Goal: Task Accomplishment & Management: Manage account settings

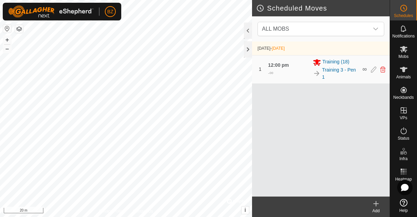
click at [301, 65] on div "12:00 pm - ∞" at bounding box center [288, 69] width 41 height 15
click at [249, 51] on div at bounding box center [248, 49] width 8 height 16
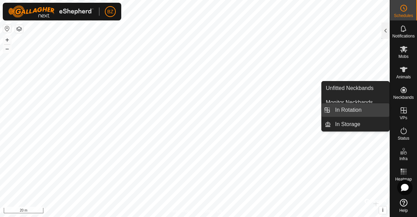
click at [357, 113] on link "In Rotation" at bounding box center [360, 110] width 58 height 14
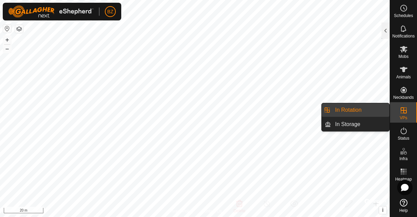
click at [342, 110] on link "In Rotation" at bounding box center [360, 110] width 58 height 14
click at [357, 122] on link "In Storage" at bounding box center [360, 125] width 58 height 14
drag, startPoint x: 362, startPoint y: 112, endPoint x: 388, endPoint y: 112, distance: 26.6
click at [362, 112] on link "In Rotation" at bounding box center [360, 110] width 58 height 14
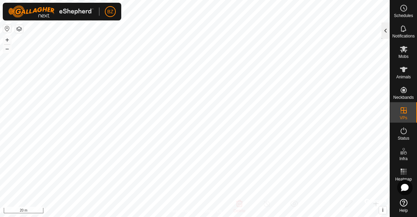
click at [387, 27] on div at bounding box center [385, 31] width 8 height 16
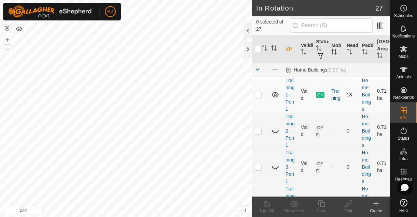
click at [258, 95] on p-checkbox at bounding box center [258, 94] width 7 height 5
checkbox input "true"
click at [258, 169] on p-checkbox at bounding box center [258, 167] width 7 height 5
checkbox input "true"
click at [273, 168] on icon at bounding box center [272, 168] width 1 height 1
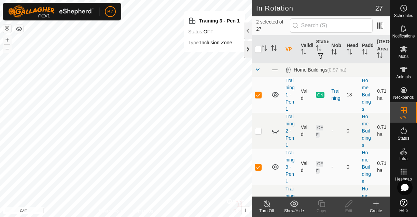
click at [250, 47] on div at bounding box center [248, 49] width 8 height 16
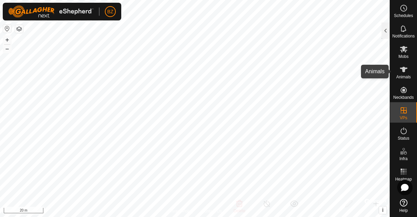
click at [403, 71] on icon at bounding box center [404, 69] width 8 height 5
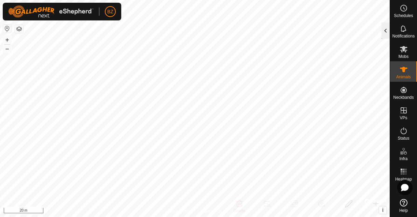
click at [381, 31] on div at bounding box center [385, 31] width 8 height 16
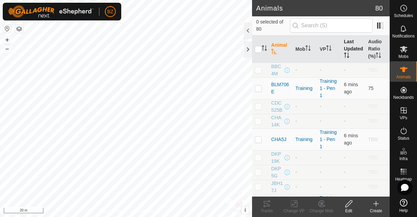
click at [344, 51] on th "Last Updated" at bounding box center [353, 49] width 24 height 28
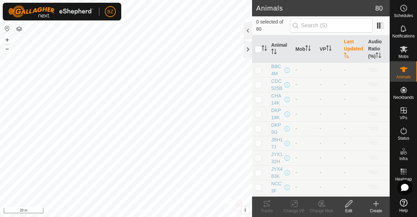
click at [344, 51] on th "Last Updated" at bounding box center [353, 49] width 24 height 28
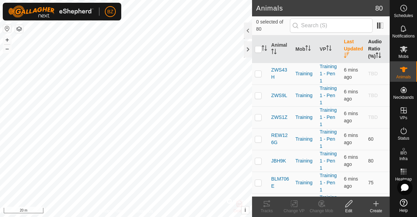
drag, startPoint x: 370, startPoint y: 50, endPoint x: 371, endPoint y: 54, distance: 4.2
click at [370, 50] on th "Audio Ratio (%)" at bounding box center [377, 49] width 24 height 28
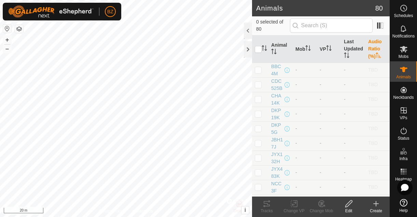
click at [369, 46] on th "Audio Ratio (%)" at bounding box center [377, 49] width 24 height 28
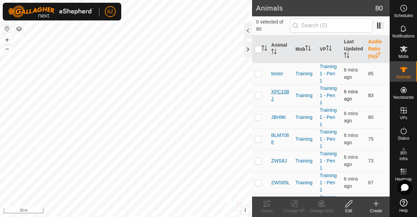
click at [280, 94] on span "XPC108J" at bounding box center [280, 95] width 19 height 14
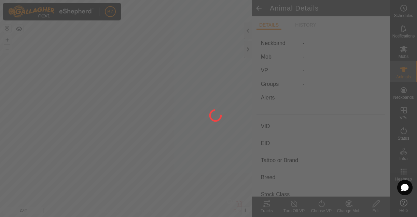
type input "XPC108J"
type input "-"
type input "XPC108J"
type input "LIMOUSIN"
type input "COW"
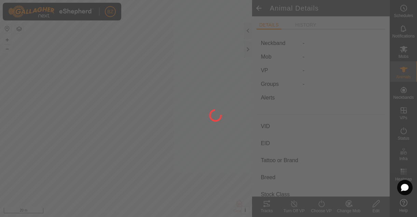
type input "01/2021"
type input "4 years 8 months"
type input "0 kg"
type input "-"
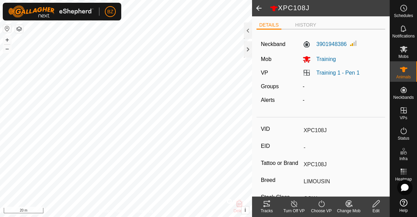
click at [268, 208] on div "Tracks" at bounding box center [266, 211] width 27 height 6
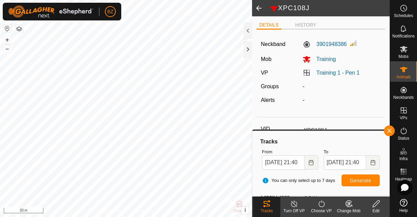
click at [259, 7] on span at bounding box center [259, 8] width 14 height 16
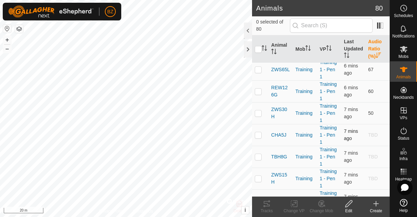
scroll to position [114, 0]
click at [284, 110] on span "ZWS30H" at bounding box center [280, 113] width 19 height 14
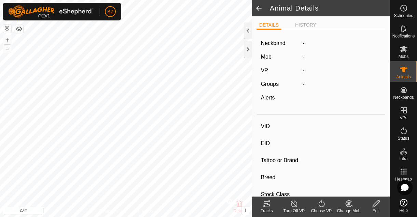
type input "ZWS30H"
type input "-"
type input "ZWS30H"
type input "LIMOUSIN"
type input "COW"
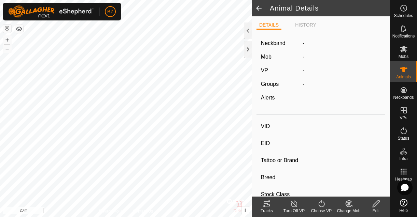
type input "01/2020"
type input "5 years 8 months"
type input "0 kg"
type input "-"
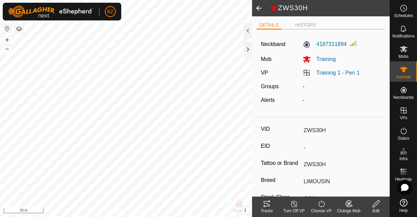
click at [268, 207] on icon at bounding box center [266, 204] width 8 height 8
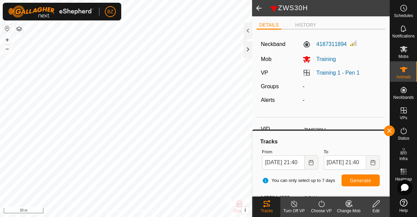
click at [259, 10] on span at bounding box center [259, 8] width 14 height 16
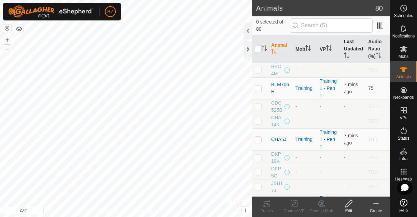
click at [344, 50] on th "Last Updated" at bounding box center [353, 49] width 24 height 28
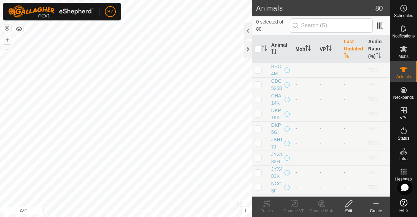
click at [345, 48] on th "Last Updated" at bounding box center [353, 49] width 24 height 28
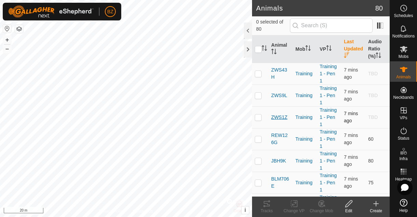
click at [283, 119] on span "ZWS1Z" at bounding box center [279, 117] width 16 height 7
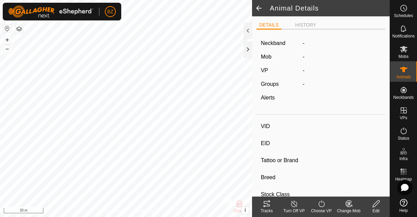
type input "ZWS1Z"
type input "-"
type input "ZWS 1Z"
type input "LIMOUSIN"
type input "COW"
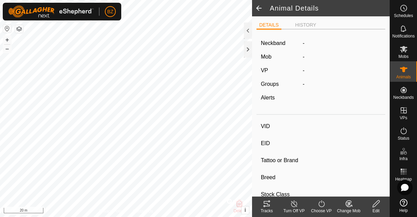
type input "01/2012"
type input "13 years 10 months"
type input "0 kg"
type input "-"
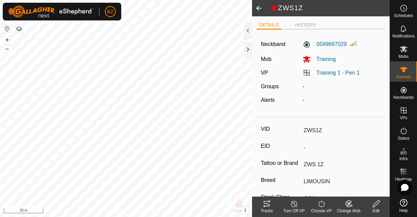
click at [268, 203] on icon at bounding box center [266, 204] width 8 height 8
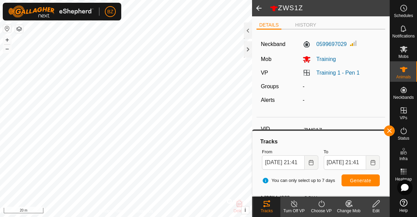
click at [259, 8] on span at bounding box center [259, 8] width 14 height 16
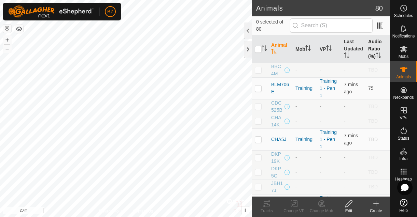
click at [370, 57] on th "Audio Ratio (%)" at bounding box center [377, 49] width 24 height 28
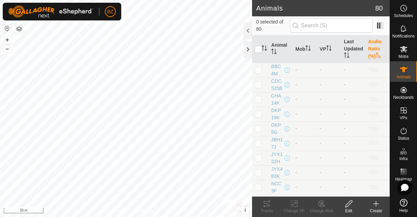
click at [369, 53] on th "Audio Ratio (%)" at bounding box center [377, 49] width 24 height 28
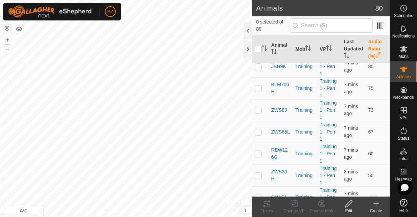
scroll to position [51, 0]
click at [277, 111] on span "ZWS8J" at bounding box center [279, 109] width 16 height 7
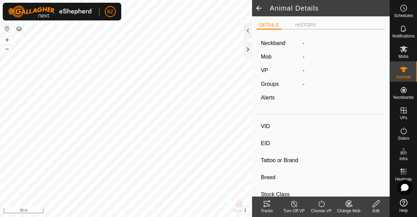
type input "ZWS8J"
type input "-"
type input "ZWS8J"
type input "LIMOUSIN"
type input "BULL"
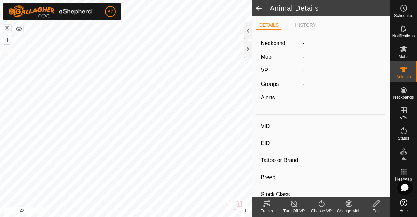
type input "01/2021"
type input "4 years 8 months"
type input "0 kg"
type input "-"
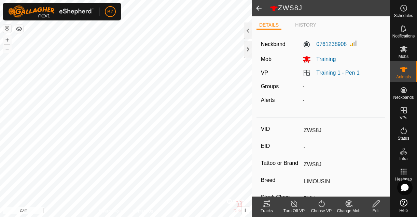
click at [267, 204] on icon at bounding box center [266, 204] width 8 height 8
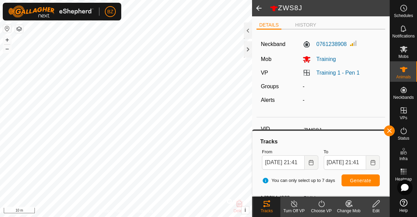
click at [258, 9] on span at bounding box center [259, 8] width 14 height 16
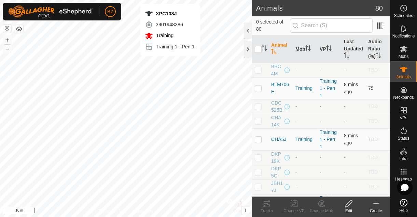
checkbox input "true"
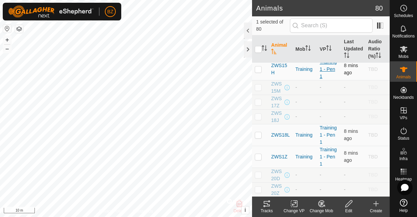
scroll to position [515, 0]
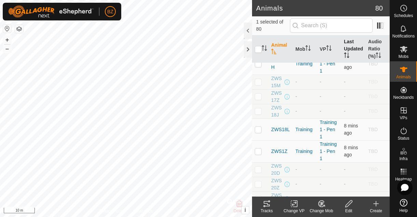
click at [344, 53] on icon "Activate to sort" at bounding box center [346, 55] width 5 height 5
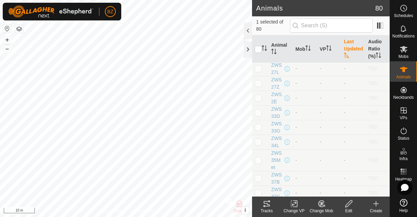
scroll to position [0, 0]
click at [344, 51] on th "Last Updated" at bounding box center [353, 49] width 24 height 28
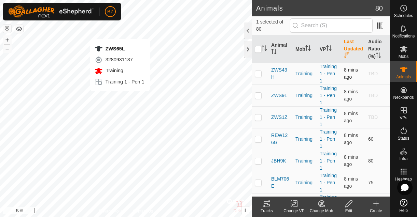
checkbox input "true"
checkbox input "false"
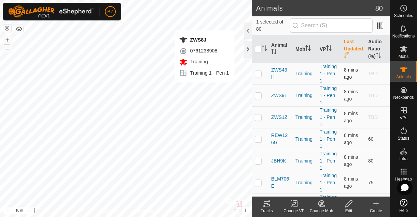
checkbox input "false"
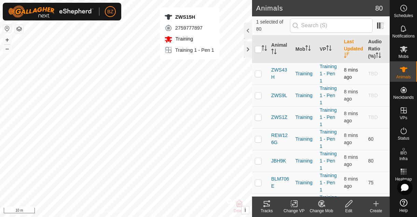
checkbox input "false"
checkbox input "true"
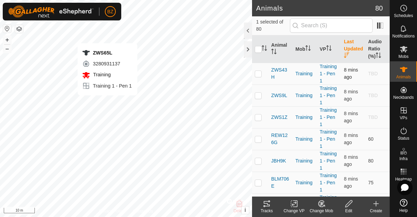
checkbox input "true"
checkbox input "false"
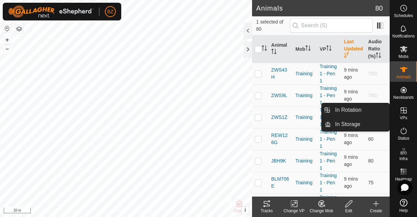
click at [404, 114] on es-virtualpaddocks-svg-icon at bounding box center [403, 110] width 12 height 11
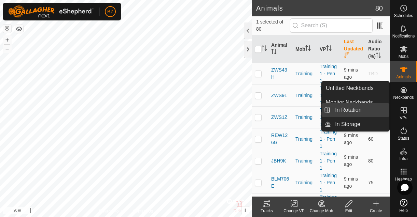
click at [359, 112] on link "In Rotation" at bounding box center [360, 110] width 58 height 14
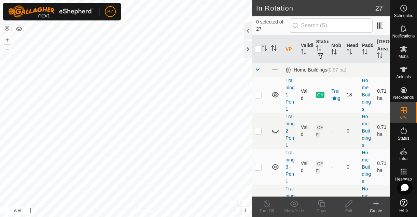
click at [260, 95] on p-checkbox at bounding box center [258, 94] width 7 height 5
checkbox input "true"
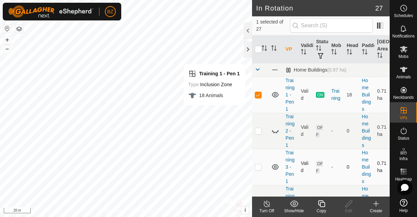
click at [258, 167] on p-checkbox at bounding box center [258, 167] width 7 height 5
checkbox input "true"
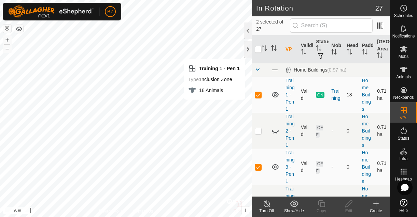
click at [258, 93] on p-checkbox at bounding box center [258, 94] width 7 height 5
checkbox input "false"
click at [400, 14] on span "Schedules" at bounding box center [403, 16] width 19 height 4
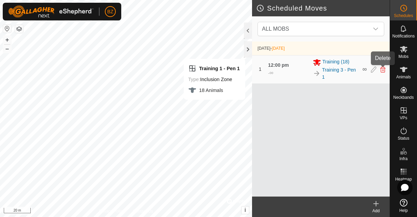
click at [382, 72] on icon at bounding box center [382, 70] width 5 height 6
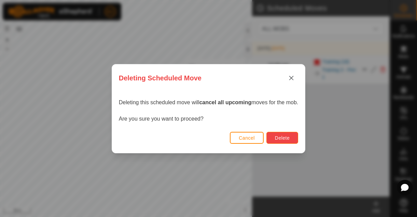
click at [275, 139] on button "Delete" at bounding box center [282, 138] width 32 height 12
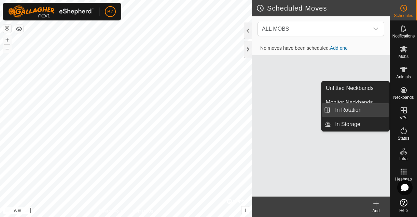
click at [350, 113] on link "In Rotation" at bounding box center [360, 110] width 58 height 14
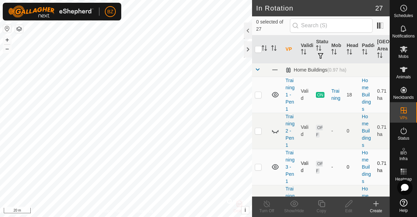
click at [257, 167] on p-checkbox at bounding box center [258, 167] width 7 height 5
checkbox input "true"
click at [346, 207] on icon at bounding box center [348, 204] width 7 height 7
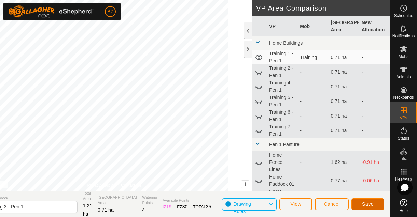
click at [368, 206] on span "Save" at bounding box center [368, 204] width 12 height 5
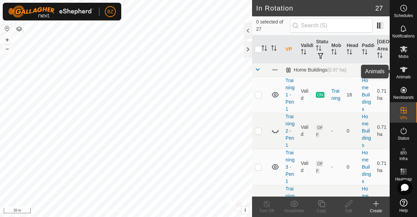
click at [404, 74] on es-animals-svg-icon at bounding box center [403, 69] width 12 height 11
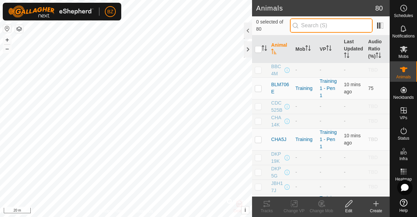
click at [321, 28] on input "text" at bounding box center [331, 25] width 83 height 14
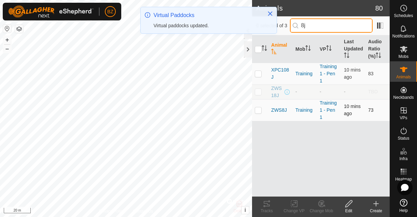
type input "8j"
click at [260, 111] on p-checkbox at bounding box center [258, 110] width 7 height 5
checkbox input "true"
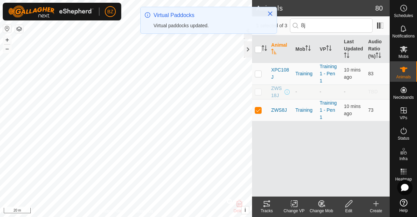
click at [271, 204] on tracks-svg-icon at bounding box center [266, 204] width 27 height 8
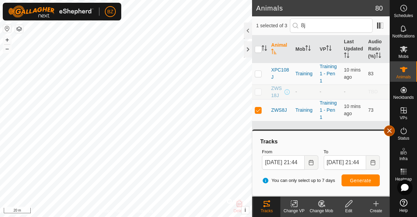
click at [389, 129] on button "button" at bounding box center [389, 131] width 11 height 11
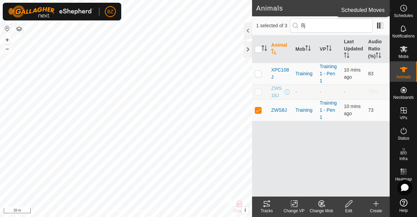
click at [402, 9] on icon at bounding box center [403, 8] width 8 height 8
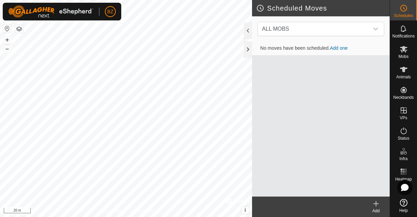
click at [341, 49] on link "Add one" at bounding box center [339, 47] width 18 height 5
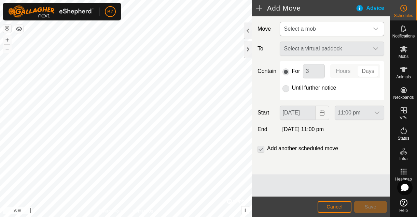
click at [301, 31] on span "Select a mob" at bounding box center [300, 29] width 32 height 6
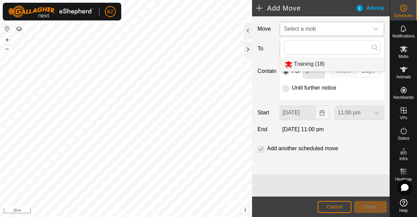
click at [305, 62] on li "Training (18)" at bounding box center [332, 64] width 104 height 14
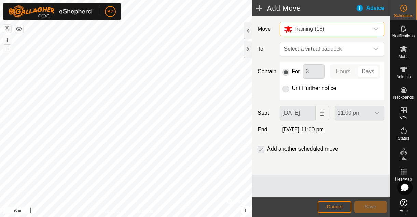
click at [288, 90] on p-radiobutton at bounding box center [285, 88] width 7 height 8
click at [304, 48] on span "Select a virtual paddock" at bounding box center [324, 49] width 87 height 14
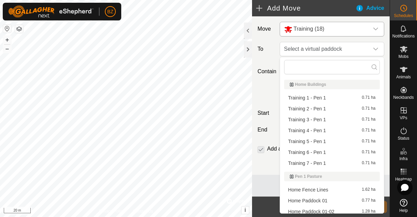
click at [304, 120] on li "Training 3 - Pen 1 0.71 ha" at bounding box center [332, 120] width 96 height 10
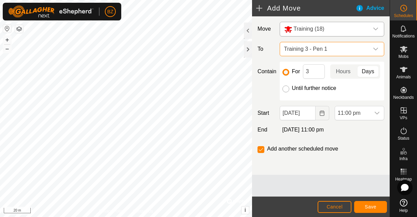
click at [288, 89] on input "Until further notice" at bounding box center [285, 89] width 7 height 7
radio input "true"
checkbox input "false"
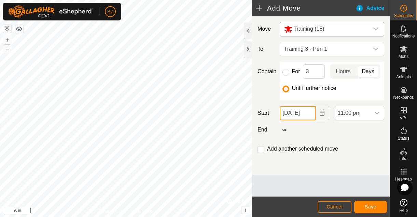
click at [304, 115] on body "BZ Schedules Notifications Mobs Animals Neckbands VPs Status Infra Heatmap Help…" at bounding box center [208, 108] width 417 height 217
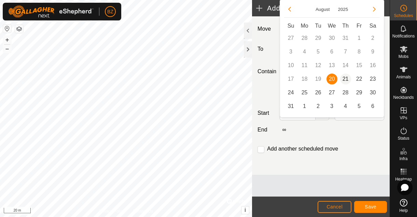
click at [346, 76] on span "21" at bounding box center [345, 79] width 11 height 11
type input "[DATE]"
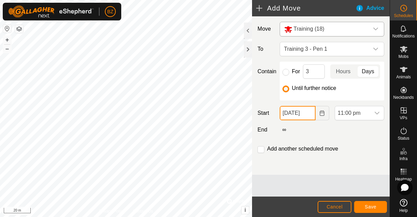
scroll to position [0, 2]
click at [354, 114] on span "11:00 pm" at bounding box center [352, 113] width 35 height 14
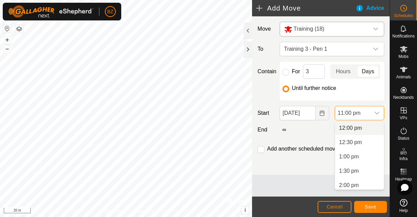
click at [352, 128] on li "12:00 pm" at bounding box center [359, 129] width 49 height 14
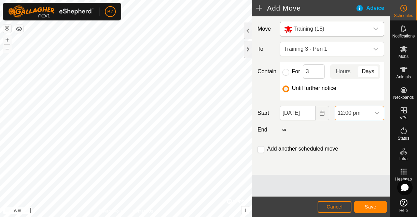
scroll to position [605, 0]
click at [371, 205] on span "Save" at bounding box center [371, 206] width 12 height 5
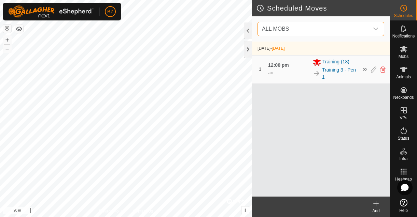
click at [313, 30] on span "ALL MOBS" at bounding box center [314, 29] width 110 height 14
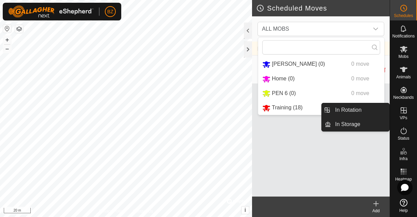
click at [407, 114] on icon at bounding box center [403, 110] width 8 height 8
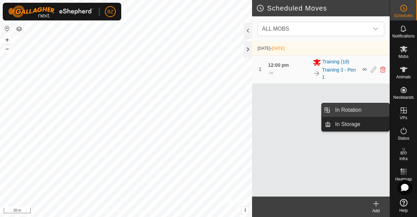
click at [357, 114] on link "In Rotation" at bounding box center [360, 110] width 58 height 14
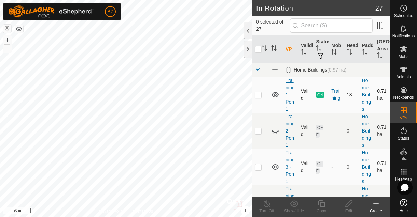
click at [289, 96] on link "Training 1 - Pen 1" at bounding box center [289, 95] width 9 height 34
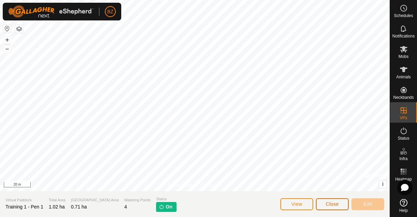
click at [328, 205] on span "Close" at bounding box center [332, 204] width 13 height 5
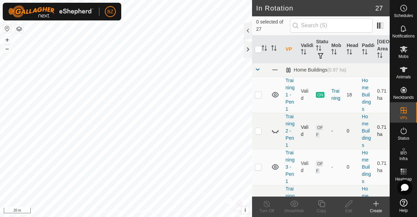
click at [259, 133] on p-checkbox at bounding box center [258, 130] width 7 height 5
checkbox input "true"
click at [347, 202] on icon at bounding box center [348, 204] width 9 height 8
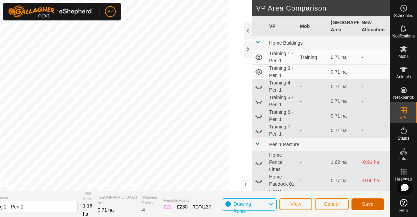
click at [362, 203] on span "Save" at bounding box center [368, 204] width 12 height 5
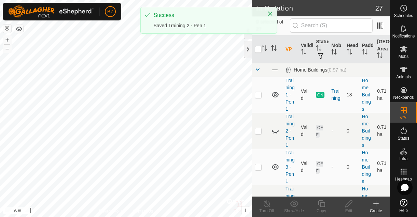
click at [248, 37] on div "Success Saved Training 2 - Pen 1" at bounding box center [208, 23] width 137 height 32
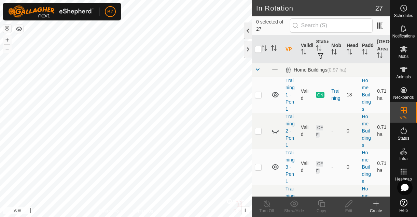
click at [245, 33] on div at bounding box center [248, 31] width 8 height 16
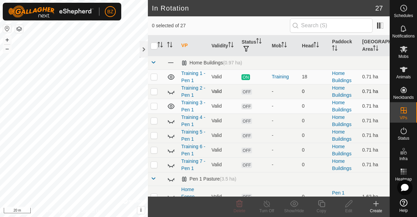
click at [174, 92] on icon at bounding box center [171, 92] width 8 height 8
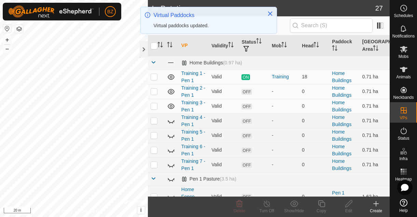
click at [172, 93] on icon at bounding box center [171, 92] width 8 height 8
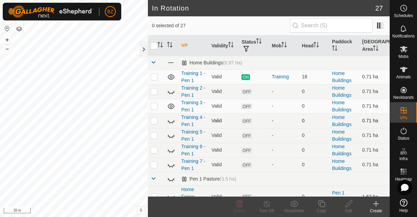
click at [172, 123] on icon at bounding box center [171, 121] width 7 height 3
click at [155, 121] on p-checkbox at bounding box center [154, 120] width 7 height 5
checkbox input "true"
click at [349, 206] on icon at bounding box center [348, 204] width 9 height 8
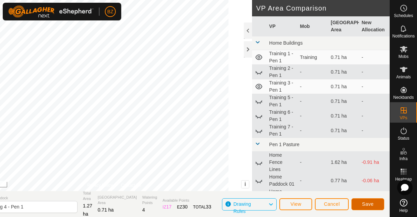
click at [367, 203] on span "Save" at bounding box center [368, 204] width 12 height 5
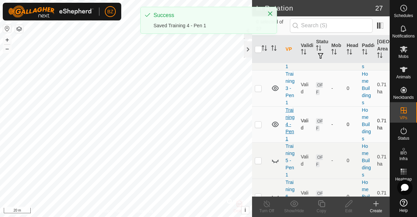
scroll to position [82, 0]
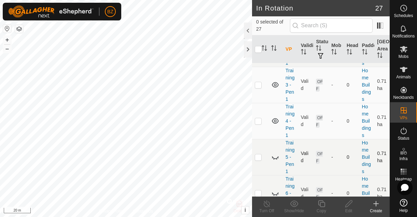
click at [276, 159] on icon at bounding box center [276, 159] width 1 height 1
click at [259, 157] on p-checkbox at bounding box center [258, 157] width 7 height 5
checkbox input "true"
click at [350, 208] on div "Edit" at bounding box center [348, 211] width 27 height 6
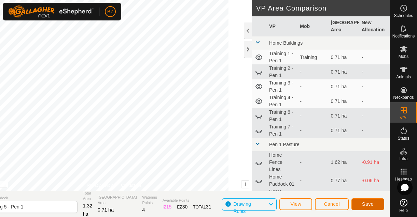
click at [367, 208] on button "Save" at bounding box center [367, 205] width 33 height 12
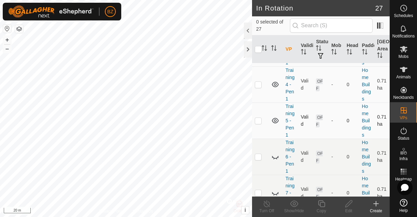
scroll to position [124, 0]
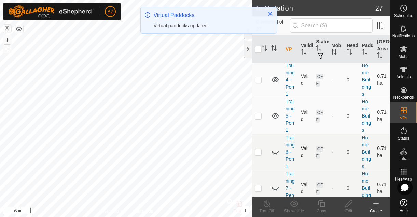
click at [275, 152] on icon at bounding box center [275, 152] width 8 height 8
click at [260, 153] on p-checkbox at bounding box center [258, 151] width 7 height 5
checkbox input "true"
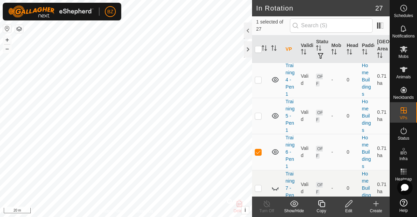
click at [347, 206] on icon at bounding box center [348, 204] width 7 height 7
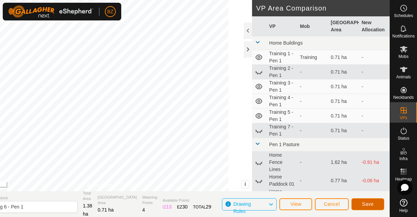
click at [370, 207] on span "Save" at bounding box center [368, 204] width 12 height 5
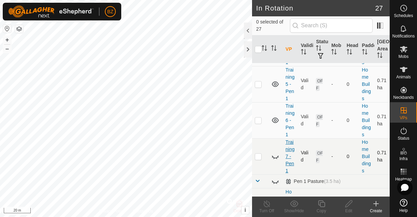
scroll to position [164, 0]
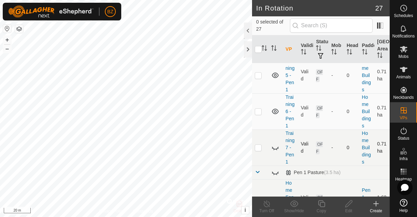
click at [274, 147] on icon at bounding box center [275, 148] width 8 height 8
click at [258, 147] on p-checkbox at bounding box center [258, 147] width 7 height 5
checkbox input "true"
click at [345, 207] on icon at bounding box center [348, 204] width 7 height 7
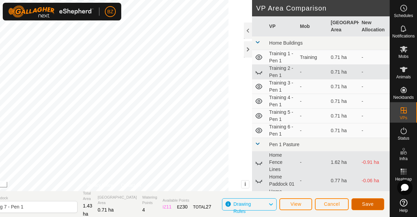
click at [376, 202] on button "Save" at bounding box center [367, 205] width 33 height 12
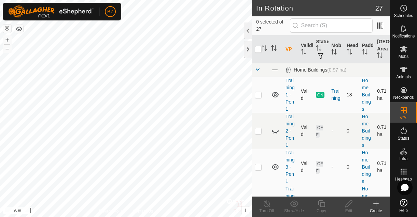
click at [276, 95] on icon at bounding box center [275, 94] width 7 height 5
click at [275, 166] on icon at bounding box center [275, 167] width 8 height 8
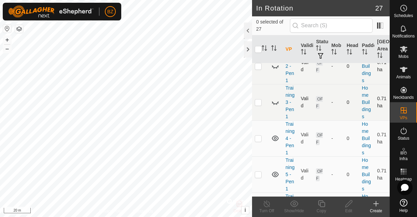
scroll to position [43, 0]
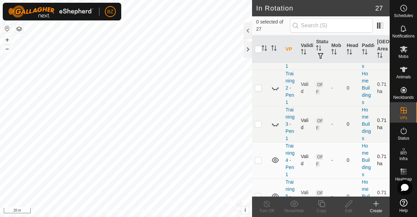
click at [275, 160] on icon at bounding box center [275, 160] width 8 height 8
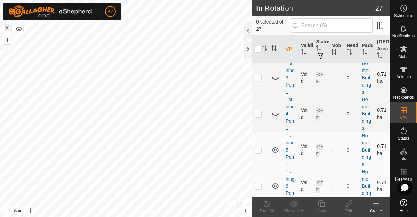
scroll to position [91, 0]
click at [274, 149] on icon at bounding box center [275, 148] width 7 height 5
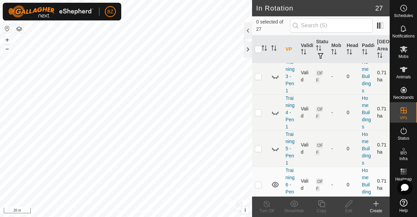
click at [275, 183] on icon at bounding box center [275, 185] width 8 height 8
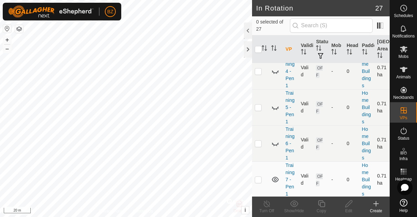
scroll to position [137, 0]
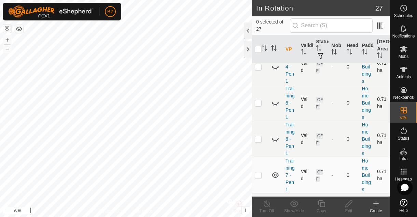
click at [275, 175] on icon at bounding box center [275, 175] width 7 height 5
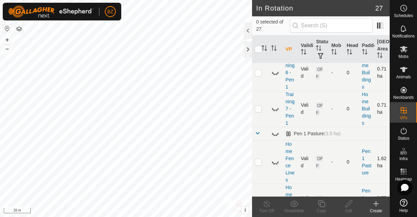
scroll to position [240, 0]
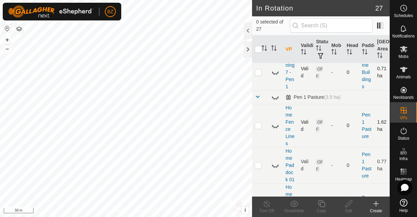
click at [276, 127] on icon at bounding box center [275, 126] width 7 height 3
click at [275, 127] on icon at bounding box center [275, 125] width 7 height 5
click at [277, 126] on icon at bounding box center [277, 126] width 1 height 1
click at [275, 127] on icon at bounding box center [275, 125] width 7 height 5
click at [276, 167] on icon at bounding box center [276, 167] width 1 height 1
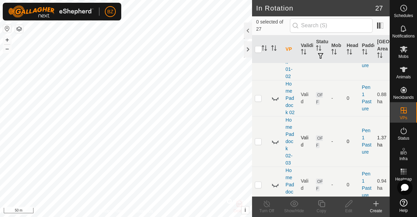
scroll to position [397, 0]
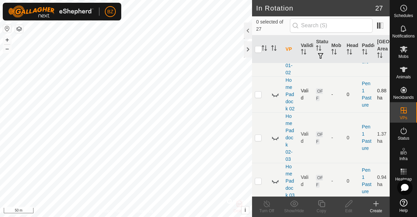
click at [275, 96] on icon at bounding box center [275, 95] width 7 height 3
click at [276, 139] on icon at bounding box center [275, 138] width 8 height 8
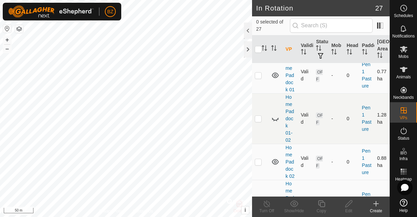
scroll to position [328, 0]
click at [275, 164] on icon at bounding box center [275, 163] width 7 height 5
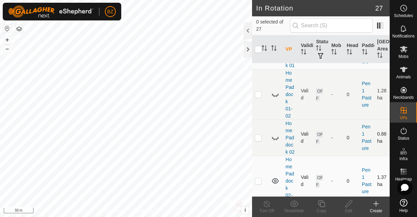
scroll to position [430, 0]
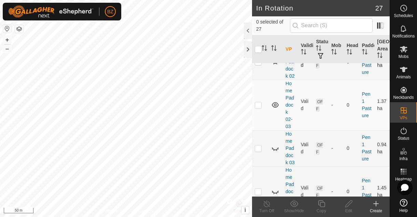
click at [274, 107] on icon at bounding box center [275, 104] width 7 height 5
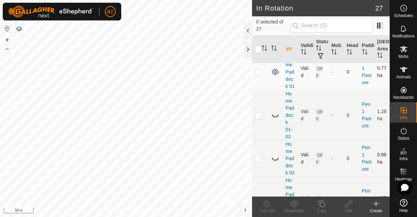
scroll to position [332, 0]
click at [277, 118] on icon at bounding box center [275, 117] width 7 height 3
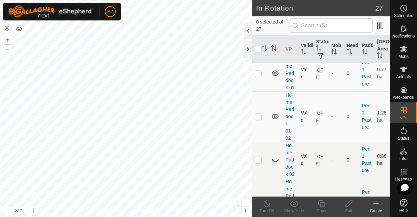
click at [275, 72] on icon at bounding box center [275, 73] width 7 height 5
click at [276, 161] on icon at bounding box center [275, 160] width 7 height 3
click at [277, 118] on icon at bounding box center [275, 116] width 7 height 5
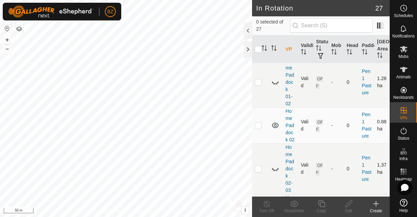
scroll to position [397, 0]
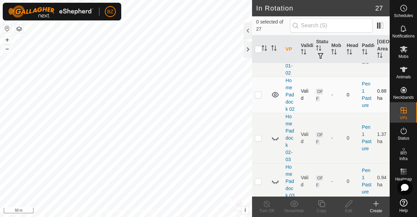
click at [276, 139] on icon at bounding box center [275, 138] width 8 height 8
click at [275, 95] on icon at bounding box center [275, 95] width 8 height 8
click at [275, 184] on icon at bounding box center [275, 181] width 8 height 8
click at [275, 139] on icon at bounding box center [275, 137] width 7 height 5
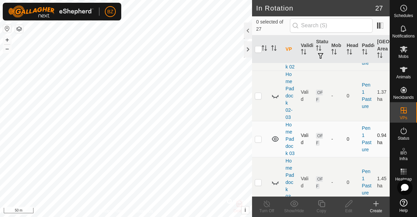
scroll to position [477, 0]
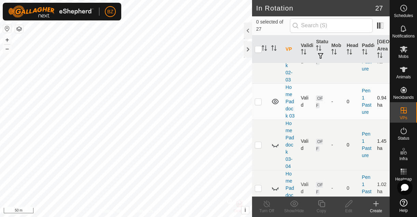
click at [276, 146] on icon at bounding box center [276, 146] width 1 height 1
click at [274, 102] on icon at bounding box center [275, 102] width 8 height 8
click at [277, 189] on icon at bounding box center [277, 189] width 1 height 1
click at [276, 145] on icon at bounding box center [275, 144] width 7 height 5
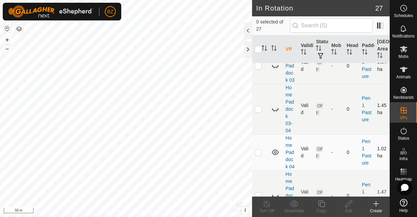
scroll to position [567, 0]
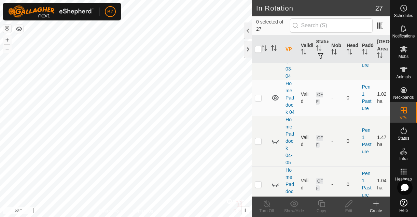
click at [276, 143] on icon at bounding box center [275, 142] width 7 height 3
click at [276, 98] on icon at bounding box center [275, 97] width 7 height 5
click at [277, 184] on icon at bounding box center [275, 185] width 7 height 3
click at [276, 141] on icon at bounding box center [275, 141] width 7 height 5
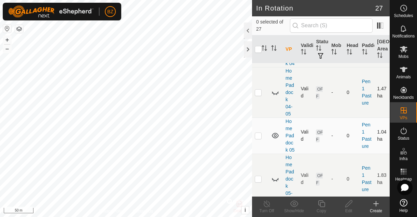
scroll to position [619, 0]
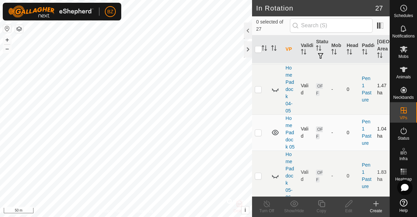
click at [261, 134] on p-checkbox at bounding box center [258, 132] width 7 height 5
checkbox input "true"
click at [342, 215] on div "Edit" at bounding box center [348, 207] width 27 height 20
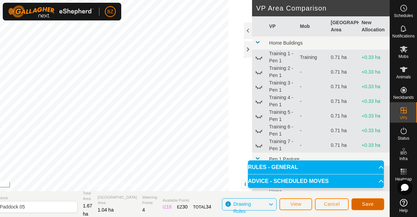
click at [369, 204] on span "Save" at bounding box center [368, 204] width 12 height 5
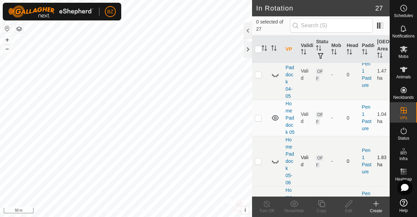
scroll to position [633, 0]
click at [276, 161] on icon at bounding box center [275, 162] width 8 height 8
click at [275, 118] on icon at bounding box center [275, 119] width 8 height 8
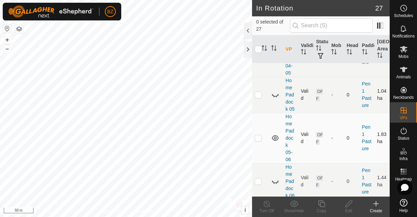
scroll to position [669, 0]
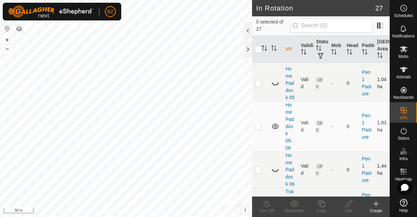
click at [277, 170] on icon at bounding box center [275, 170] width 8 height 8
click at [275, 127] on icon at bounding box center [275, 127] width 8 height 8
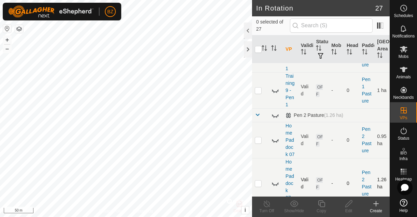
scroll to position [826, 0]
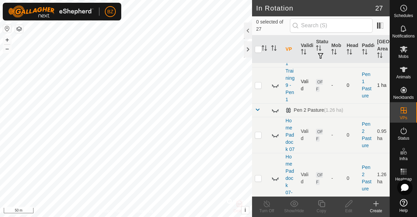
click at [261, 86] on td at bounding box center [260, 85] width 16 height 36
checkbox input "true"
click at [324, 208] on div "Copy" at bounding box center [321, 211] width 27 height 6
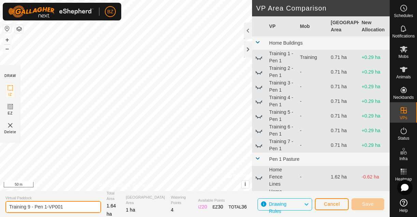
click at [71, 209] on input "Training 9 - Pen 1-VP001" at bounding box center [53, 207] width 96 height 12
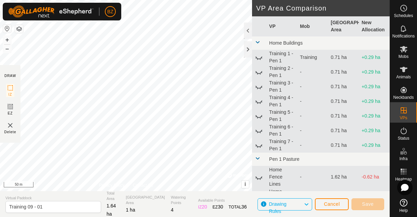
click at [260, 58] on icon at bounding box center [259, 57] width 8 height 8
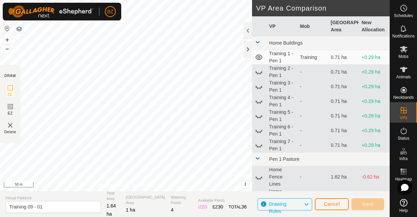
click at [259, 58] on icon at bounding box center [259, 57] width 8 height 8
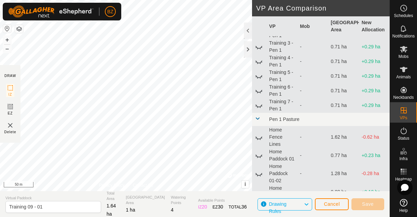
scroll to position [50, 0]
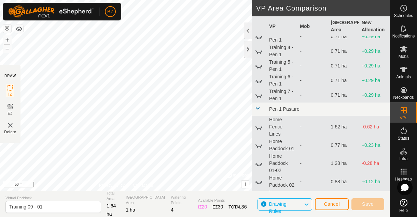
click at [261, 146] on icon at bounding box center [261, 145] width 1 height 1
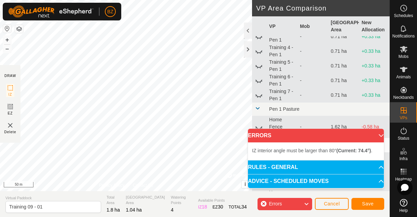
click at [186, 191] on div "DRAW IZ EZ Delete Privacy Policy Contact Us IZ interior angle must be larger th…" at bounding box center [194, 108] width 389 height 217
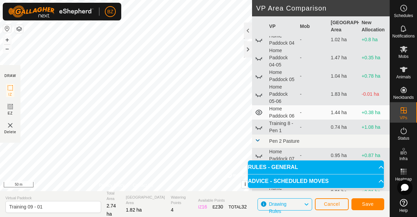
scroll to position [394, 0]
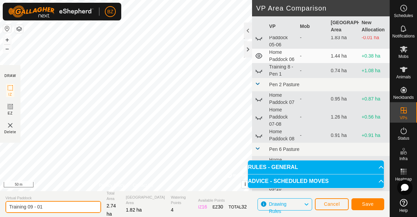
click at [46, 205] on input "Training 09 - 01" at bounding box center [53, 207] width 96 height 12
click at [20, 208] on input "Training 09 - 01" at bounding box center [53, 207] width 96 height 12
type input "Home Paddock 06 - 01"
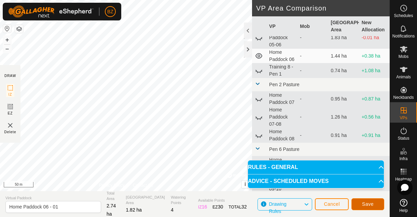
click at [366, 205] on span "Save" at bounding box center [368, 204] width 12 height 5
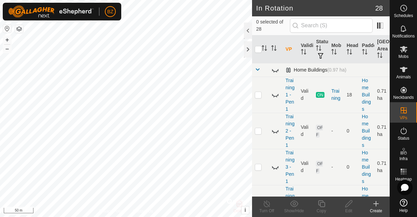
click at [258, 70] on span at bounding box center [257, 69] width 5 height 5
click at [257, 69] on span at bounding box center [257, 69] width 5 height 5
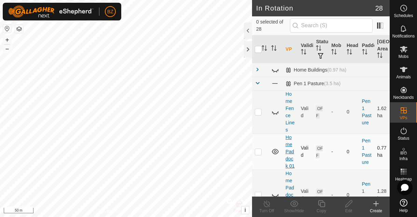
click at [290, 152] on link "Home Paddock 01" at bounding box center [289, 152] width 9 height 34
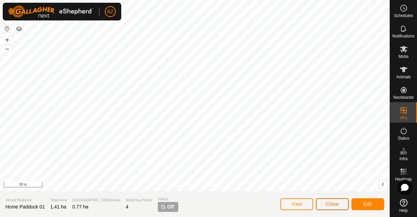
click at [341, 204] on button "Close" at bounding box center [332, 205] width 33 height 12
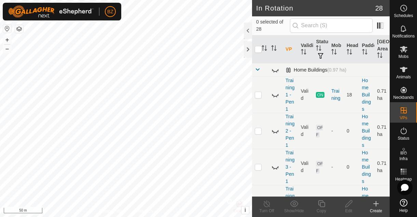
click at [257, 71] on span at bounding box center [257, 69] width 5 height 5
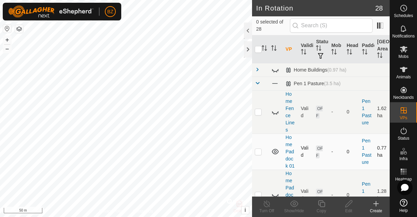
click at [259, 153] on p-checkbox at bounding box center [258, 151] width 7 height 5
checkbox input "false"
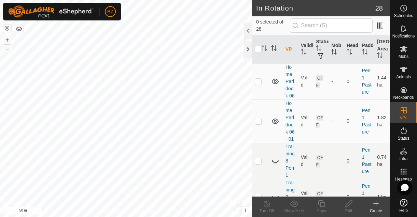
scroll to position [513, 0]
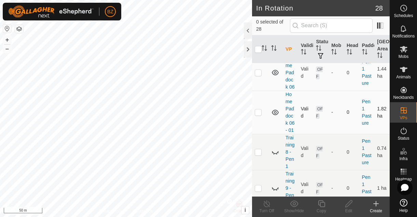
click at [258, 112] on p-checkbox at bounding box center [258, 112] width 7 height 5
checkbox input "false"
click at [273, 73] on icon at bounding box center [275, 73] width 8 height 8
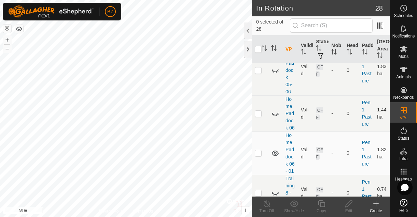
scroll to position [468, 0]
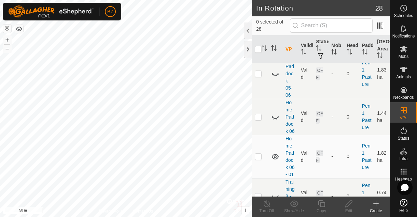
click at [275, 118] on icon at bounding box center [275, 117] width 8 height 8
click at [275, 118] on icon at bounding box center [275, 116] width 7 height 5
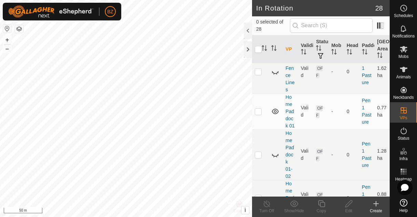
scroll to position [36, 0]
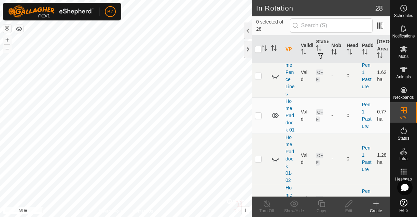
click at [274, 115] on icon at bounding box center [275, 115] width 7 height 5
click at [403, 71] on icon at bounding box center [404, 69] width 8 height 5
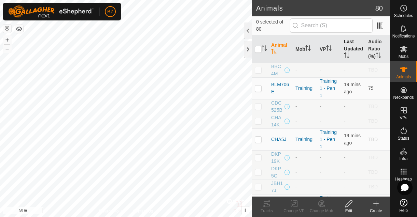
click at [349, 48] on th "Last Updated" at bounding box center [353, 49] width 24 height 28
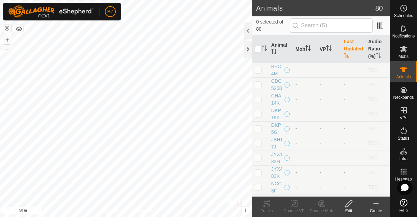
click at [349, 48] on th "Last Updated" at bounding box center [353, 49] width 24 height 28
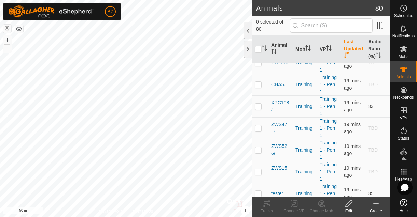
scroll to position [222, 0]
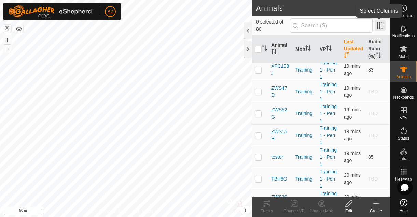
click at [378, 28] on span at bounding box center [379, 25] width 11 height 11
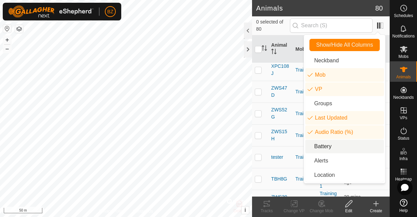
click at [326, 150] on li "Battery" at bounding box center [344, 147] width 78 height 14
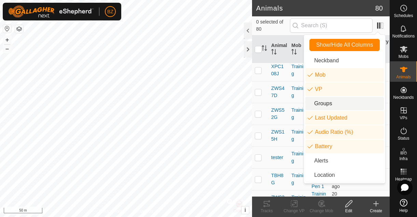
click at [385, 28] on div "0 selected of 80" at bounding box center [321, 25] width 138 height 19
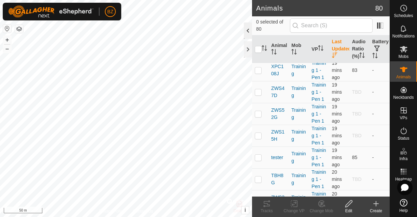
click at [248, 34] on div at bounding box center [248, 31] width 8 height 16
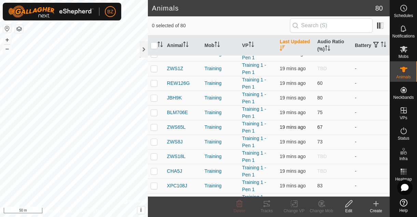
scroll to position [0, 0]
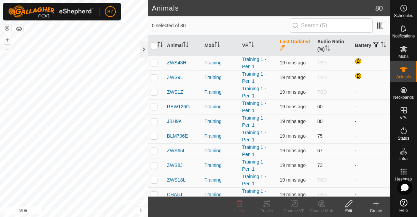
click at [154, 123] on p-checkbox at bounding box center [154, 121] width 7 height 5
click at [267, 206] on icon at bounding box center [266, 204] width 8 height 8
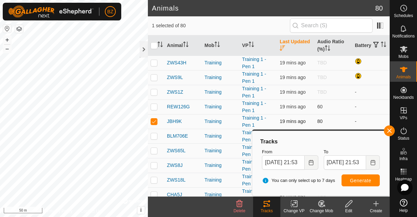
click at [155, 122] on p-checkbox at bounding box center [154, 121] width 7 height 5
checkbox input "false"
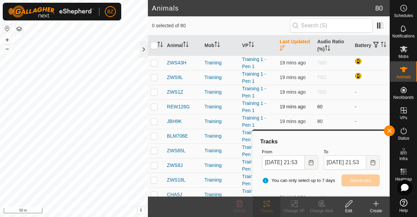
click at [153, 108] on p-checkbox at bounding box center [154, 106] width 7 height 5
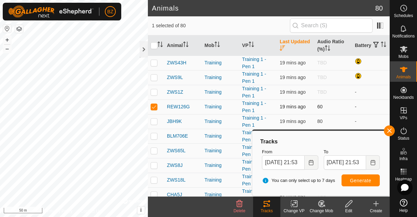
click at [153, 107] on p-checkbox at bounding box center [154, 106] width 7 height 5
checkbox input "false"
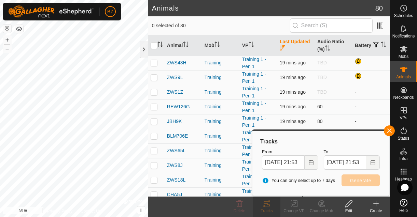
click at [154, 94] on p-checkbox at bounding box center [154, 91] width 7 height 5
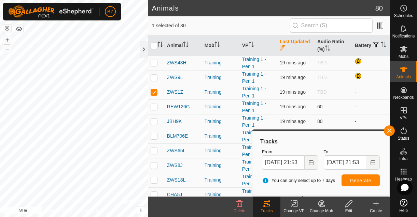
click at [265, 201] on icon at bounding box center [266, 203] width 6 height 5
click at [266, 203] on icon at bounding box center [266, 204] width 8 height 8
click at [388, 132] on button "button" at bounding box center [389, 131] width 11 height 11
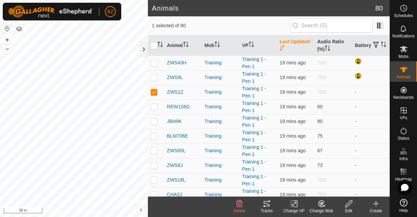
click at [262, 208] on div "Tracks" at bounding box center [266, 211] width 27 height 6
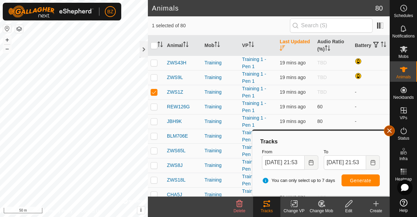
click at [388, 133] on button "button" at bounding box center [389, 131] width 11 height 11
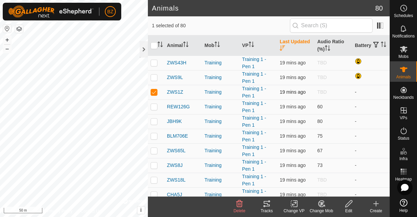
click at [154, 93] on p-checkbox at bounding box center [154, 91] width 7 height 5
checkbox input "false"
click at [153, 79] on p-checkbox at bounding box center [154, 77] width 7 height 5
checkbox input "true"
click at [265, 206] on icon at bounding box center [264, 206] width 2 height 2
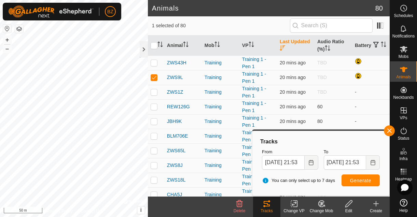
click at [265, 206] on icon at bounding box center [264, 206] width 2 height 2
click at [390, 132] on button "button" at bounding box center [389, 131] width 11 height 11
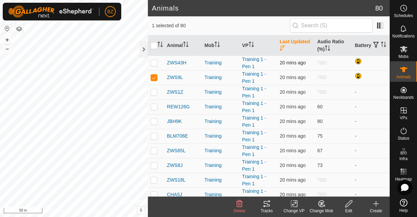
click at [155, 65] on p-checkbox at bounding box center [154, 62] width 7 height 5
checkbox input "true"
click at [154, 94] on p-checkbox at bounding box center [154, 91] width 7 height 5
click at [155, 106] on p-checkbox at bounding box center [154, 106] width 7 height 5
click at [155, 94] on p-checkbox at bounding box center [154, 91] width 7 height 5
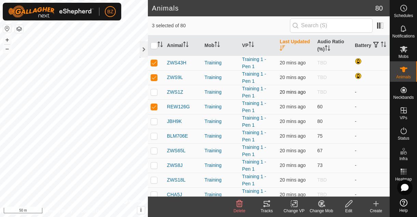
checkbox input "false"
checkbox input "true"
click at [153, 123] on p-checkbox at bounding box center [154, 121] width 7 height 5
checkbox input "true"
click at [154, 93] on p-checkbox at bounding box center [154, 91] width 7 height 5
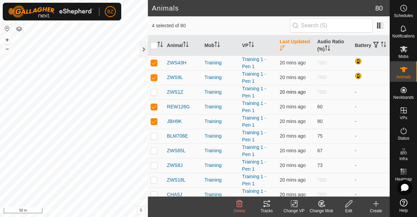
checkbox input "true"
click at [155, 138] on p-checkbox at bounding box center [154, 135] width 7 height 5
checkbox input "true"
click at [156, 150] on p-checkbox at bounding box center [154, 150] width 7 height 5
checkbox input "true"
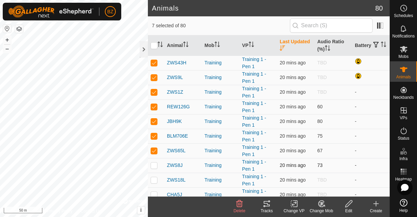
click at [155, 162] on td at bounding box center [156, 165] width 16 height 15
checkbox input "true"
click at [156, 181] on p-checkbox at bounding box center [154, 179] width 7 height 5
checkbox input "true"
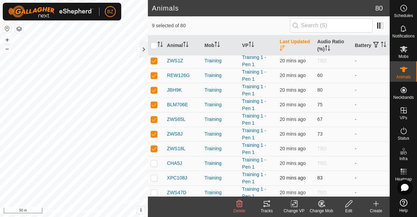
scroll to position [39, 0]
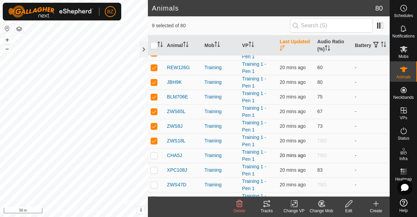
click at [153, 155] on p-checkbox at bounding box center [154, 155] width 7 height 5
checkbox input "true"
click at [155, 174] on td at bounding box center [156, 170] width 16 height 15
checkbox input "true"
click at [155, 185] on p-checkbox at bounding box center [154, 184] width 7 height 5
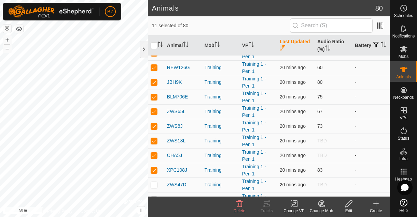
checkbox input "true"
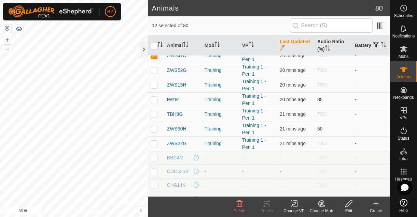
scroll to position [167, 0]
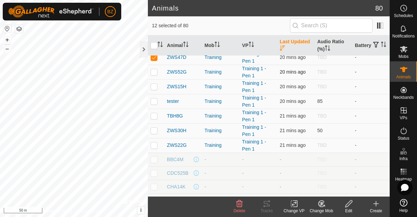
click at [155, 71] on p-checkbox at bounding box center [154, 71] width 7 height 5
checkbox input "true"
click at [154, 87] on p-checkbox at bounding box center [154, 86] width 7 height 5
checkbox input "true"
click at [155, 114] on p-checkbox at bounding box center [154, 115] width 7 height 5
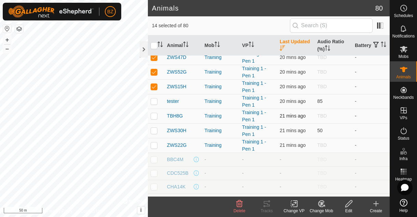
checkbox input "true"
click at [154, 131] on p-checkbox at bounding box center [154, 130] width 7 height 5
checkbox input "true"
click at [155, 145] on p-checkbox at bounding box center [154, 145] width 7 height 5
click at [155, 146] on p-checkbox at bounding box center [154, 145] width 7 height 5
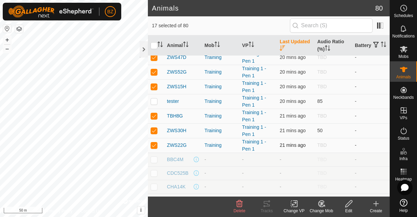
checkbox input "false"
click at [154, 131] on p-checkbox at bounding box center [154, 130] width 7 height 5
checkbox input "false"
click at [154, 117] on p-checkbox at bounding box center [154, 115] width 7 height 5
checkbox input "false"
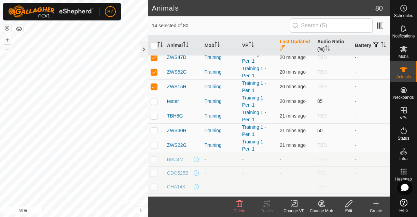
click at [152, 87] on p-checkbox at bounding box center [154, 86] width 7 height 5
checkbox input "false"
click at [154, 71] on p-checkbox at bounding box center [154, 71] width 7 height 5
checkbox input "false"
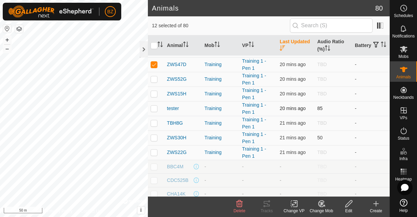
scroll to position [112, 0]
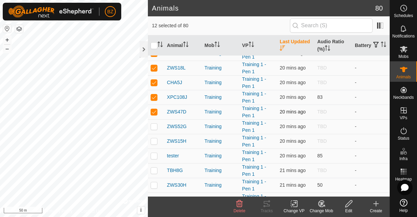
click at [154, 113] on p-checkbox at bounding box center [154, 111] width 7 height 5
checkbox input "false"
click at [154, 98] on p-checkbox at bounding box center [154, 97] width 7 height 5
checkbox input "false"
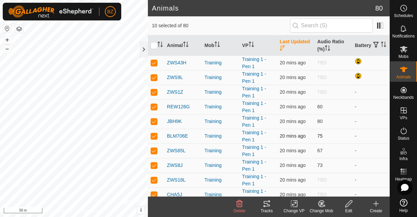
scroll to position [227, 0]
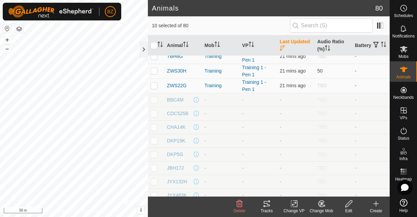
click at [264, 206] on icon at bounding box center [264, 206] width 2 height 2
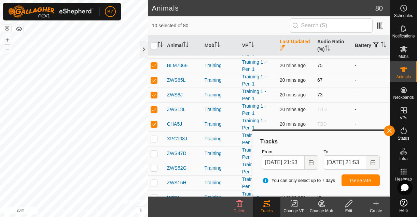
scroll to position [69, 0]
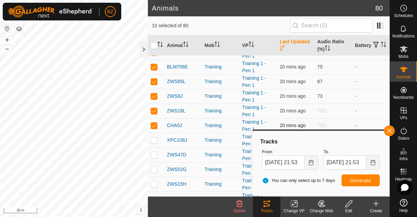
click at [154, 125] on p-checkbox at bounding box center [154, 125] width 7 height 5
checkbox input "false"
click at [154, 111] on p-checkbox at bounding box center [154, 110] width 7 height 5
checkbox input "false"
click at [385, 130] on button "button" at bounding box center [389, 131] width 11 height 11
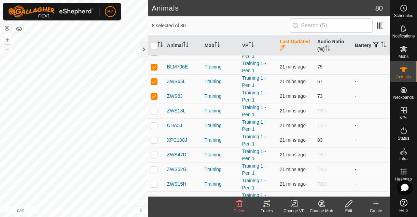
click at [151, 96] on p-checkbox at bounding box center [154, 96] width 7 height 5
checkbox input "false"
click at [153, 85] on td at bounding box center [156, 81] width 16 height 15
checkbox input "false"
click at [155, 70] on td at bounding box center [156, 67] width 16 height 15
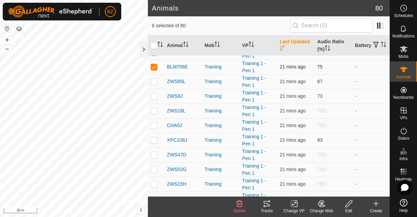
checkbox input "false"
drag, startPoint x: 160, startPoint y: 69, endPoint x: 160, endPoint y: 104, distance: 34.5
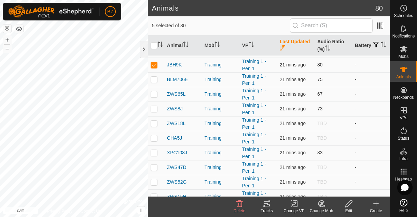
scroll to position [10, 0]
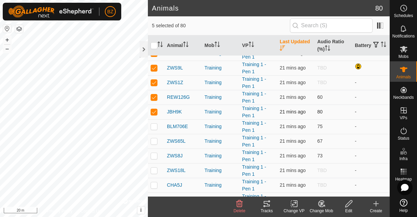
drag, startPoint x: 155, startPoint y: 113, endPoint x: 155, endPoint y: 106, distance: 6.5
click at [155, 113] on p-checkbox at bounding box center [154, 111] width 7 height 5
checkbox input "false"
click at [155, 101] on td at bounding box center [156, 97] width 16 height 15
checkbox input "false"
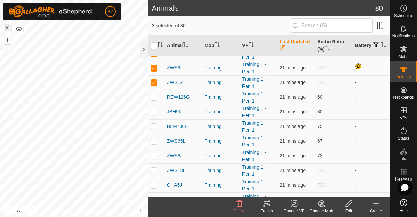
click at [155, 84] on p-checkbox at bounding box center [154, 82] width 7 height 5
checkbox input "false"
click at [154, 71] on td at bounding box center [156, 68] width 16 height 15
checkbox input "false"
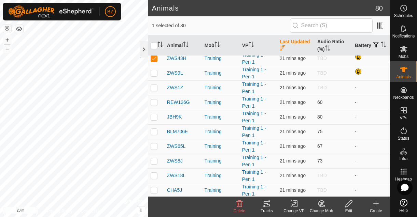
scroll to position [0, 0]
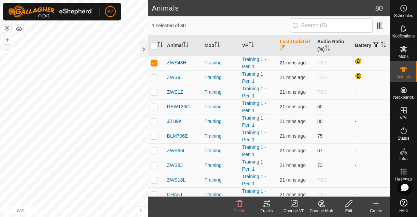
click at [154, 62] on p-checkbox at bounding box center [154, 62] width 7 height 5
checkbox input "false"
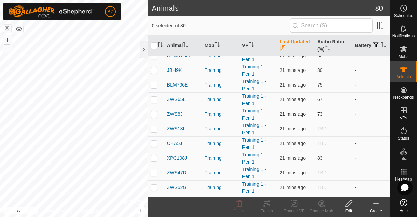
scroll to position [131, 0]
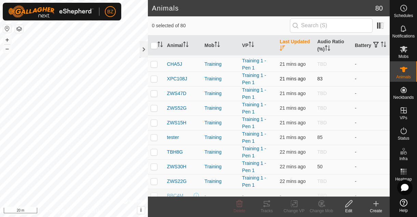
click at [155, 80] on p-checkbox at bounding box center [154, 78] width 7 height 5
checkbox input "true"
click at [155, 99] on td at bounding box center [156, 93] width 16 height 15
checkbox input "true"
click at [154, 105] on td at bounding box center [156, 108] width 16 height 15
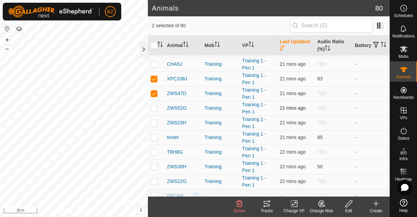
checkbox input "true"
click at [154, 117] on td at bounding box center [156, 123] width 16 height 15
checkbox input "true"
click at [155, 152] on p-checkbox at bounding box center [154, 151] width 7 height 5
checkbox input "true"
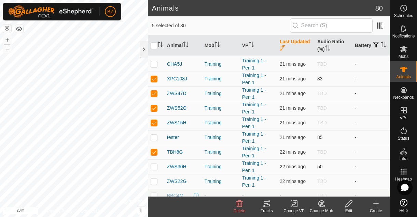
click at [155, 166] on p-checkbox at bounding box center [154, 166] width 7 height 5
checkbox input "true"
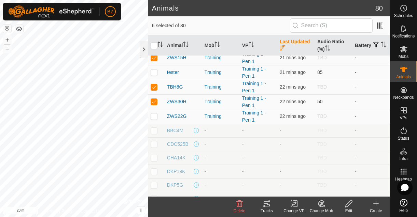
scroll to position [198, 0]
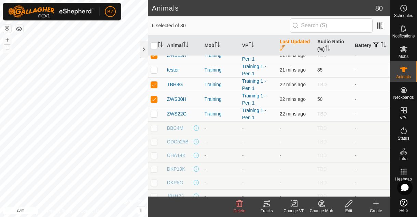
click at [153, 114] on p-checkbox at bounding box center [154, 113] width 7 height 5
checkbox input "true"
click at [268, 204] on icon at bounding box center [266, 204] width 8 height 8
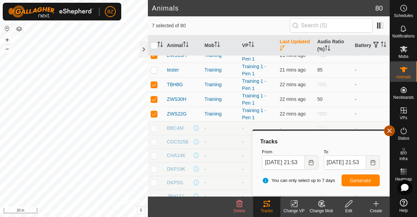
click at [388, 131] on button "button" at bounding box center [389, 131] width 11 height 11
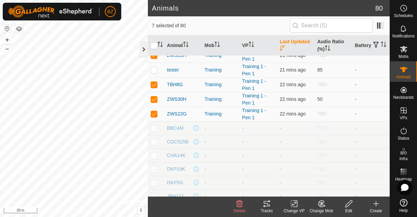
click at [144, 48] on div at bounding box center [144, 49] width 8 height 16
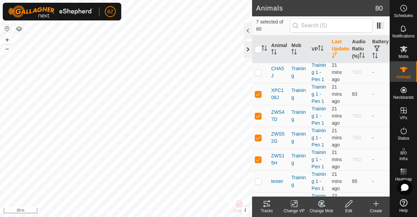
click at [247, 47] on div at bounding box center [248, 49] width 8 height 16
